Goal: Information Seeking & Learning: Learn about a topic

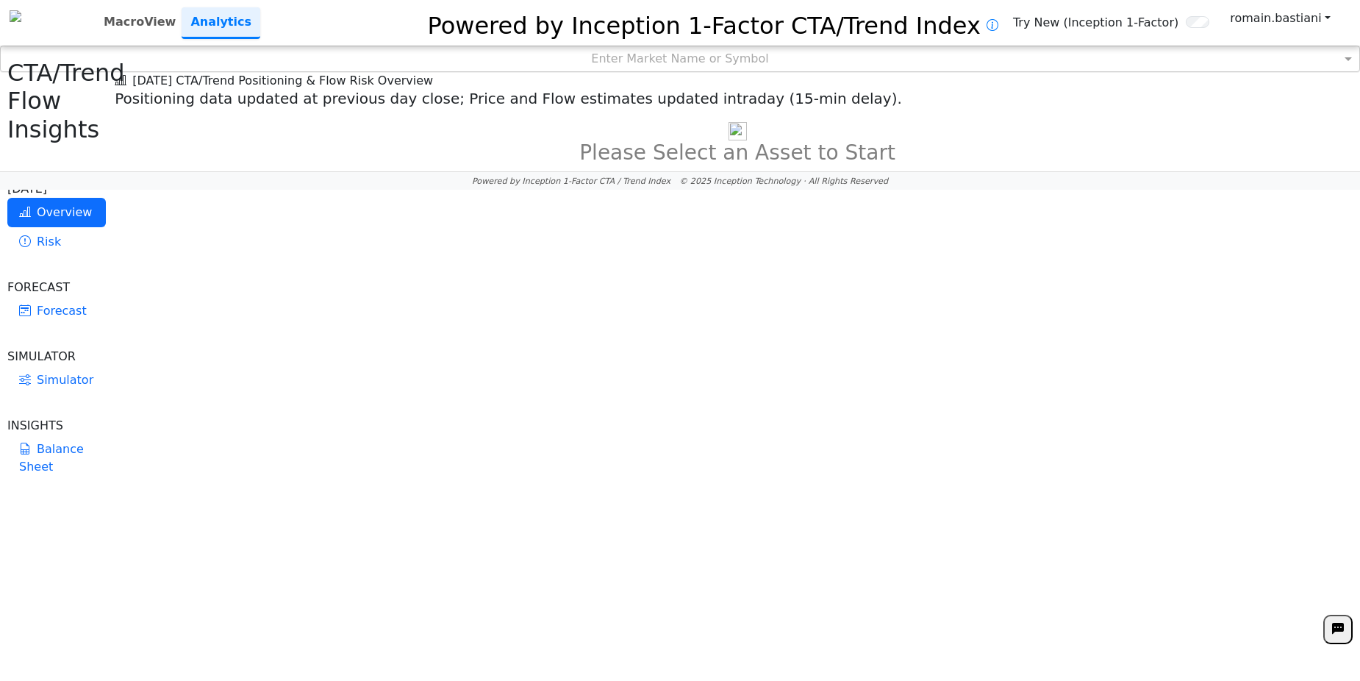
click at [666, 56] on div "Enter Market Name or Symbol" at bounding box center [680, 58] width 1359 height 25
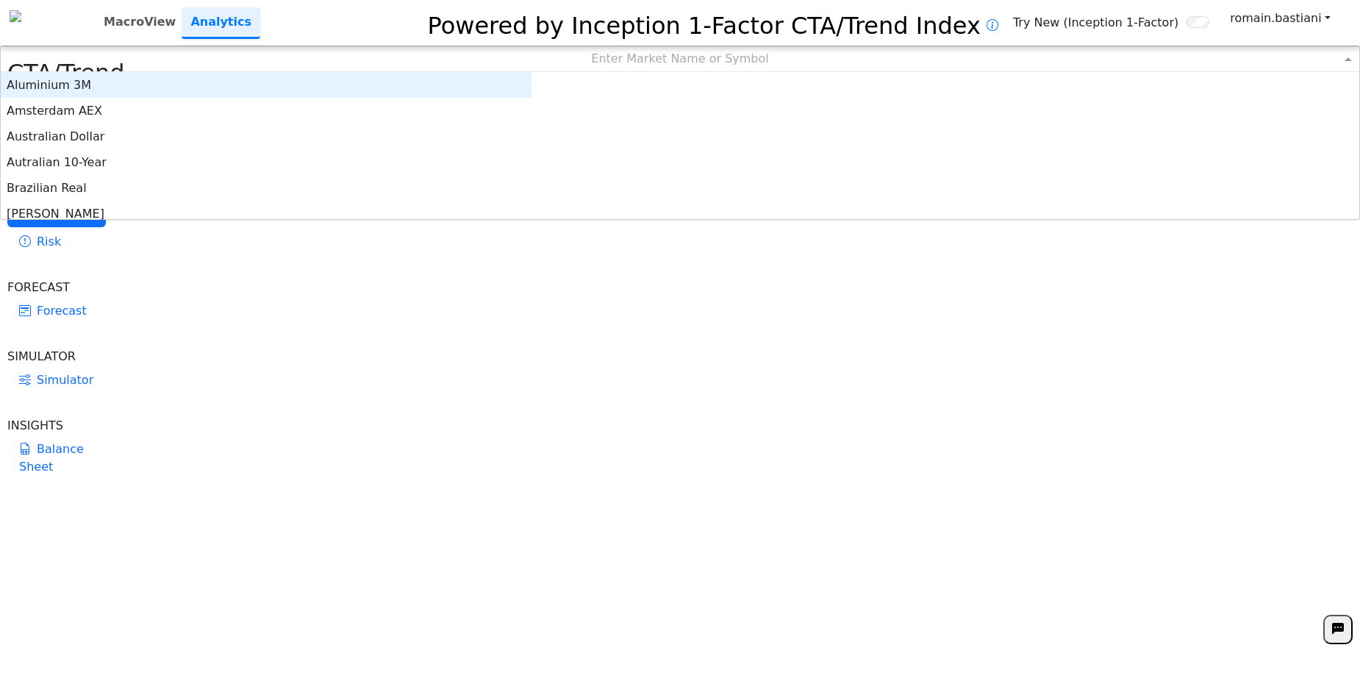
scroll to position [12, 12]
type input "**"
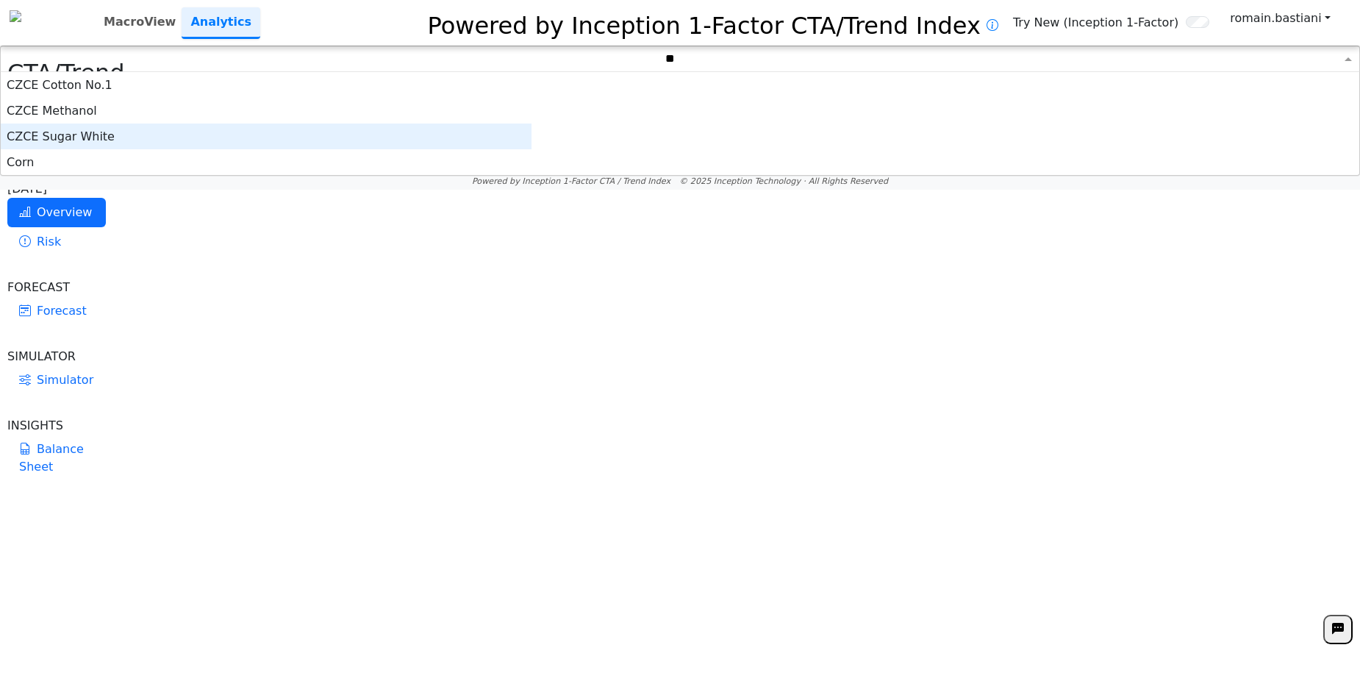
scroll to position [92, 520]
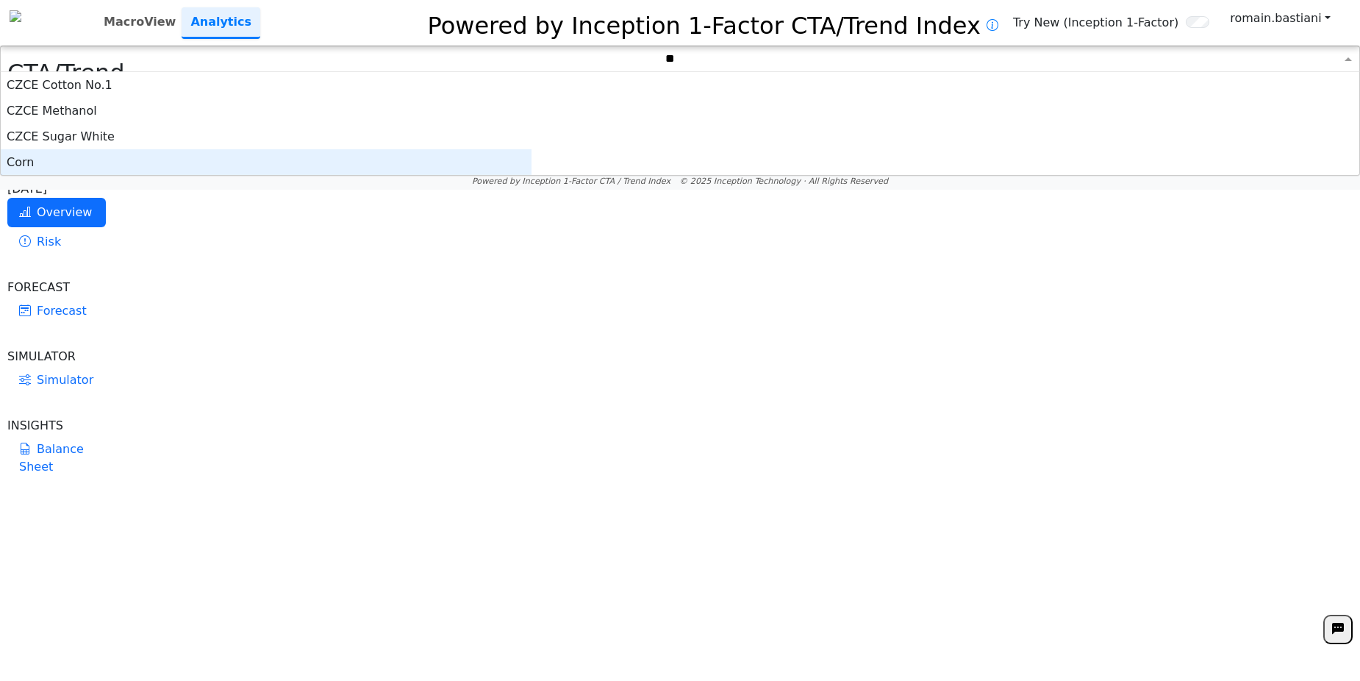
click at [532, 168] on div "Corn" at bounding box center [266, 162] width 531 height 26
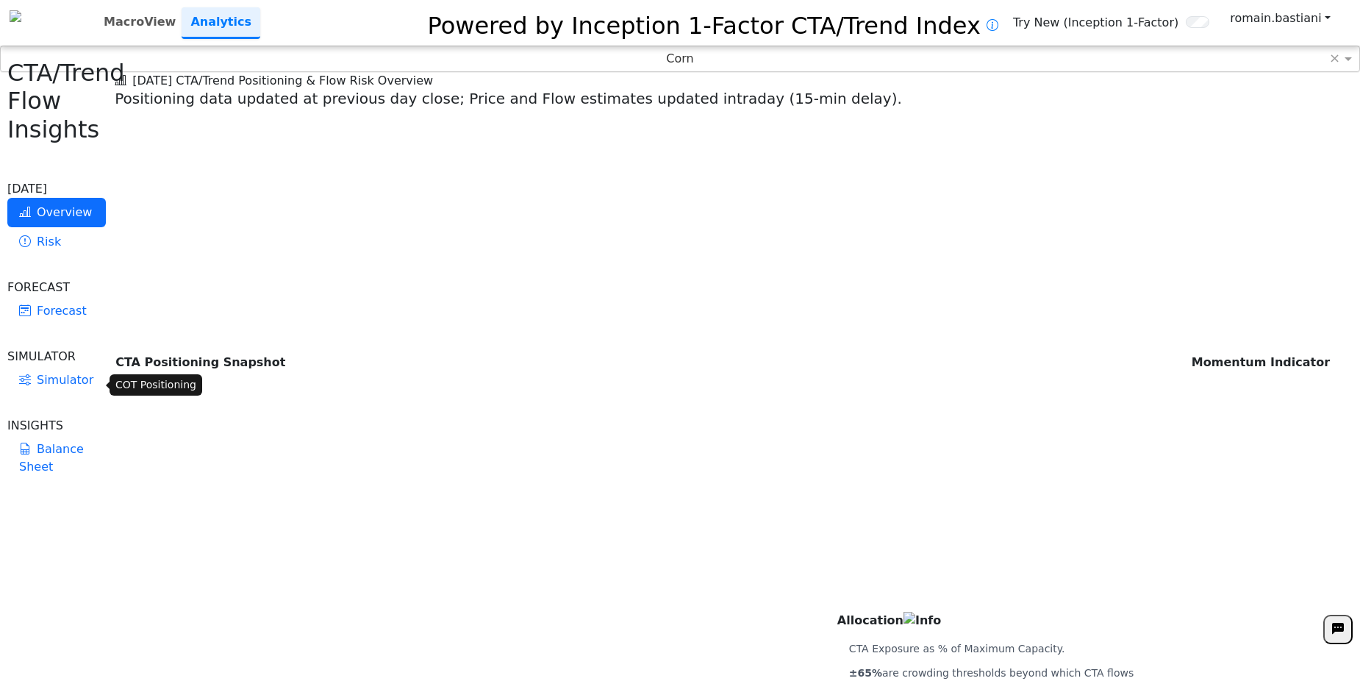
click at [32, 435] on link "Balance Sheet" at bounding box center [56, 458] width 99 height 47
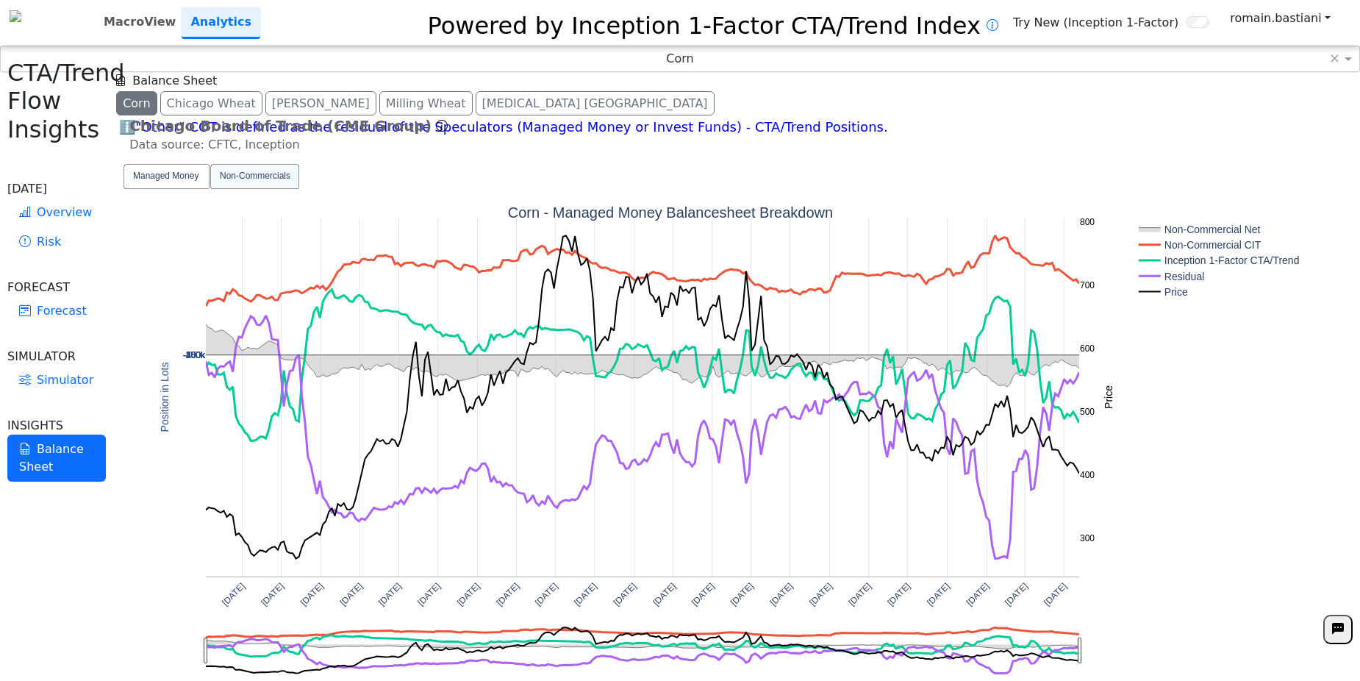
drag, startPoint x: 1094, startPoint y: 105, endPoint x: 1082, endPoint y: 90, distance: 19.9
click at [1082, 90] on div "Balance Sheet" at bounding box center [738, 81] width 1246 height 18
click at [181, 182] on text "Managed Money" at bounding box center [165, 176] width 65 height 10
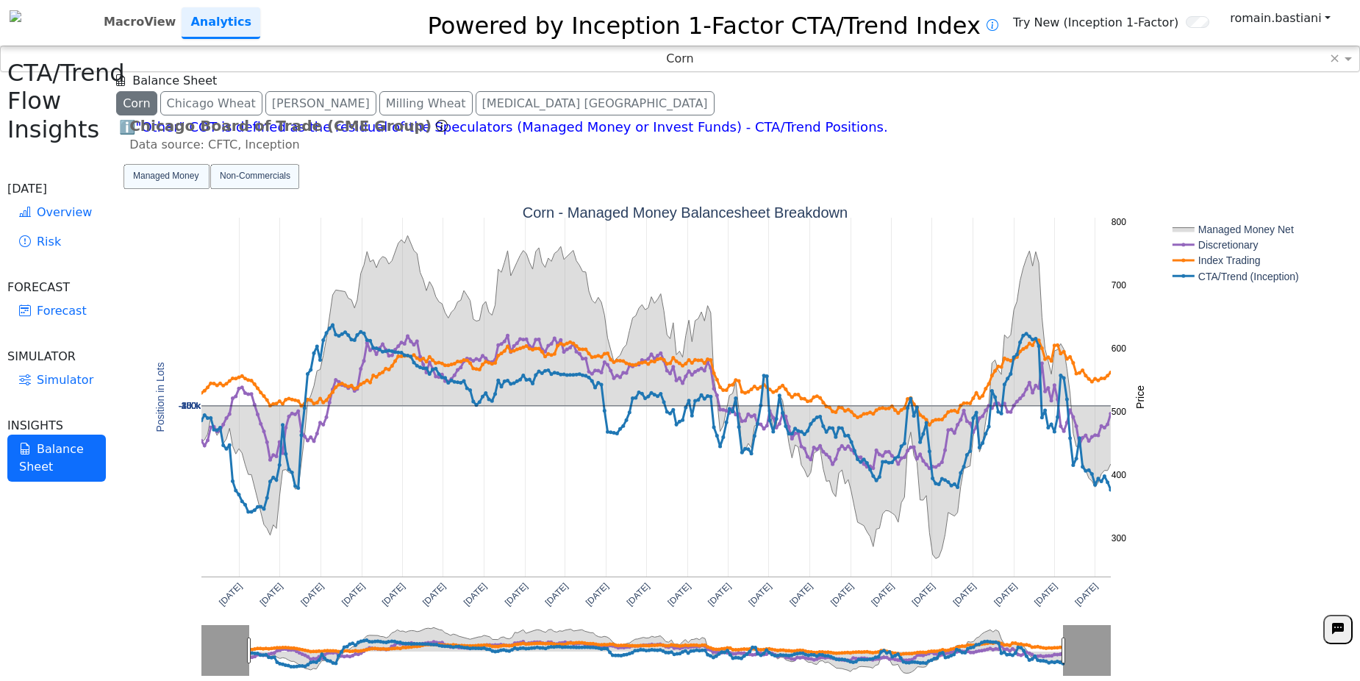
click at [285, 182] on text "Non-Commercials" at bounding box center [255, 176] width 71 height 10
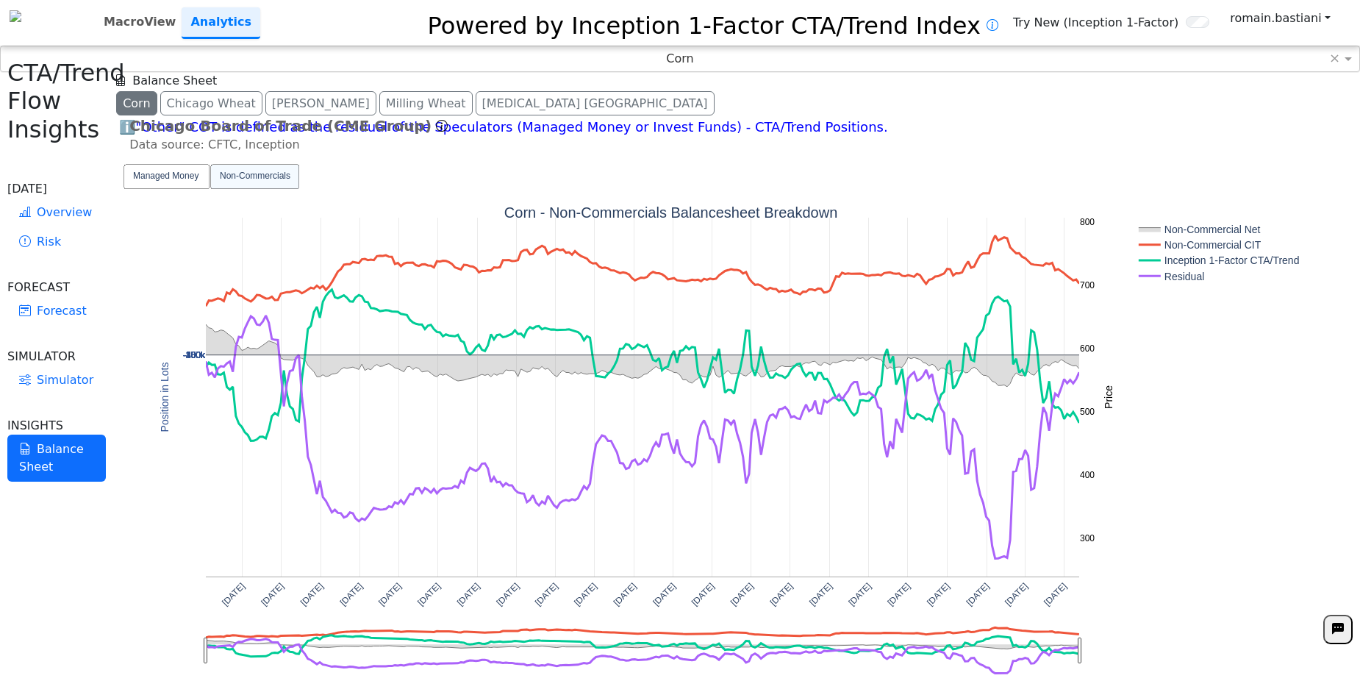
drag, startPoint x: 1238, startPoint y: 380, endPoint x: 1017, endPoint y: 171, distance: 303.8
click at [1017, 171] on div "Chicago Board of Trade (CME Group) Data source: CFTC, Inception Report Format: …" at bounding box center [738, 425] width 1246 height 617
drag, startPoint x: 525, startPoint y: 182, endPoint x: 463, endPoint y: 194, distance: 62.9
click at [463, 193] on div "[DATE] [DATE] [DATE] [DATE] [DATE] [DATE] [DATE] [DATE] [DATE] [DATE] [DATE] [D…" at bounding box center [713, 444] width 1196 height 579
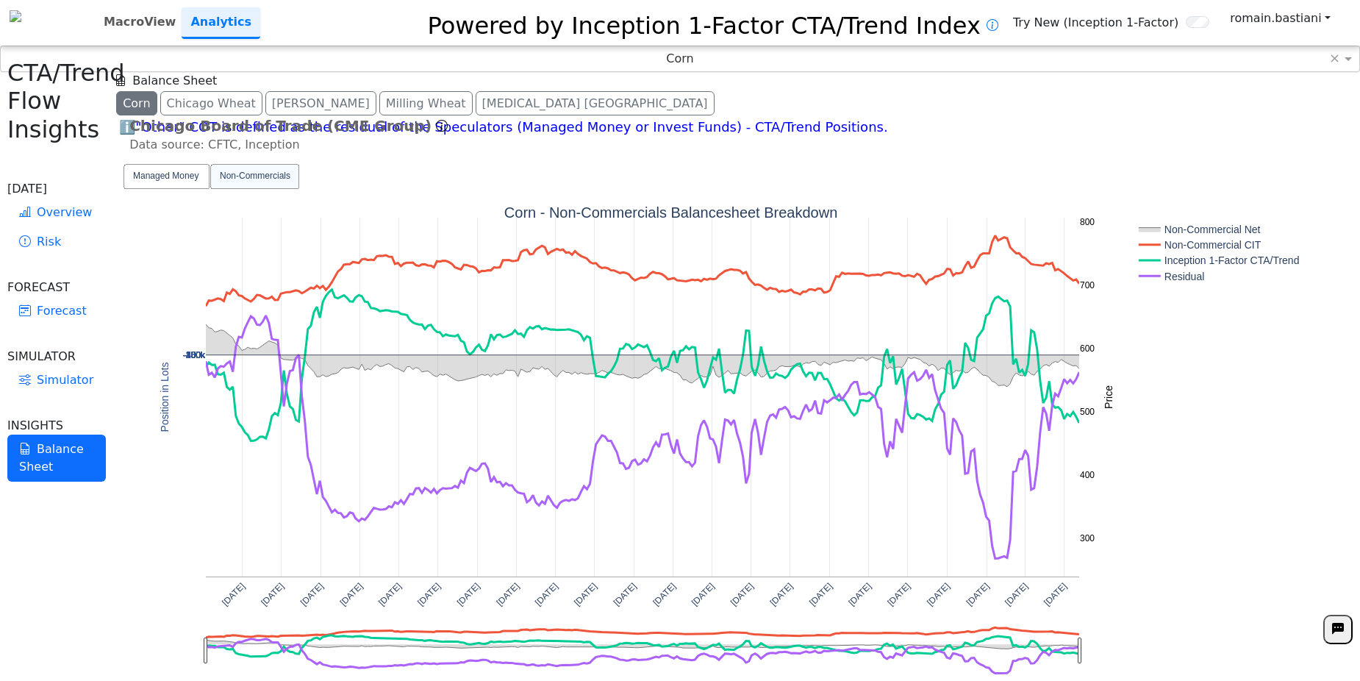
drag, startPoint x: 463, startPoint y: 194, endPoint x: 417, endPoint y: 198, distance: 46.5
click at [417, 198] on div "[DATE] [DATE] [DATE] [DATE] [DATE] [DATE] [DATE] [DATE] [DATE] [DATE] [DATE] [D…" at bounding box center [713, 444] width 1196 height 579
